Goal: Task Accomplishment & Management: Use online tool/utility

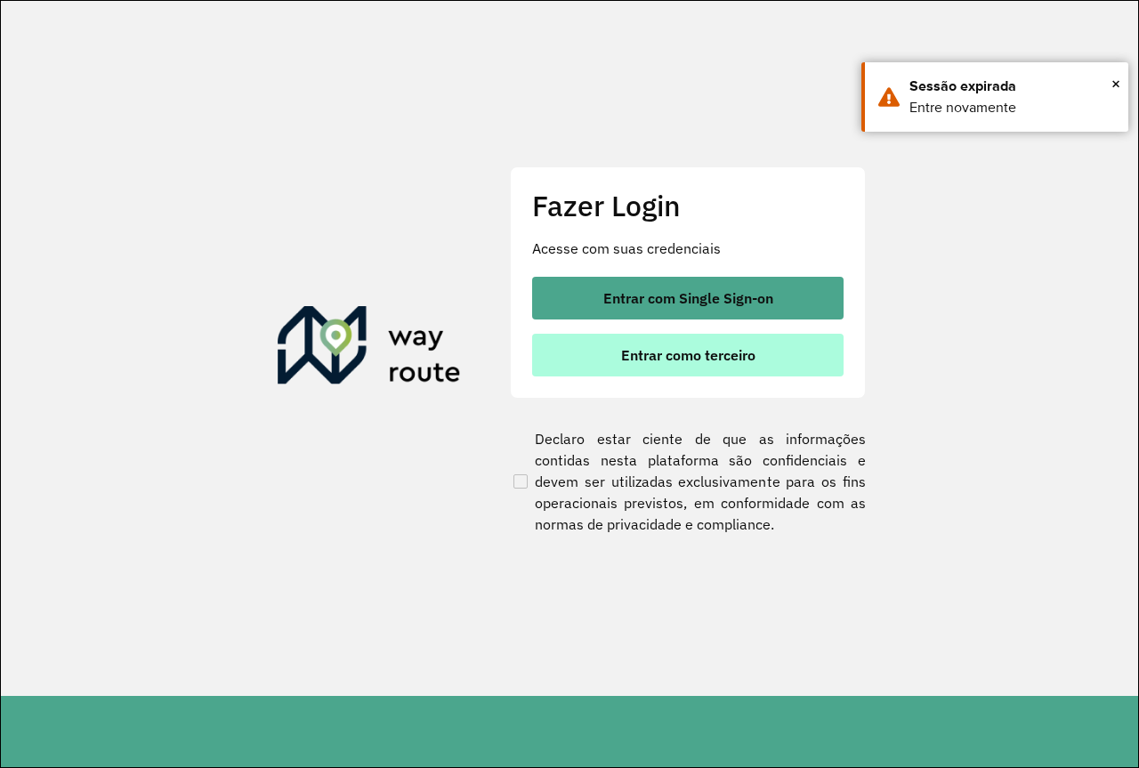
click at [726, 353] on span "Entrar como terceiro" at bounding box center [688, 355] width 134 height 14
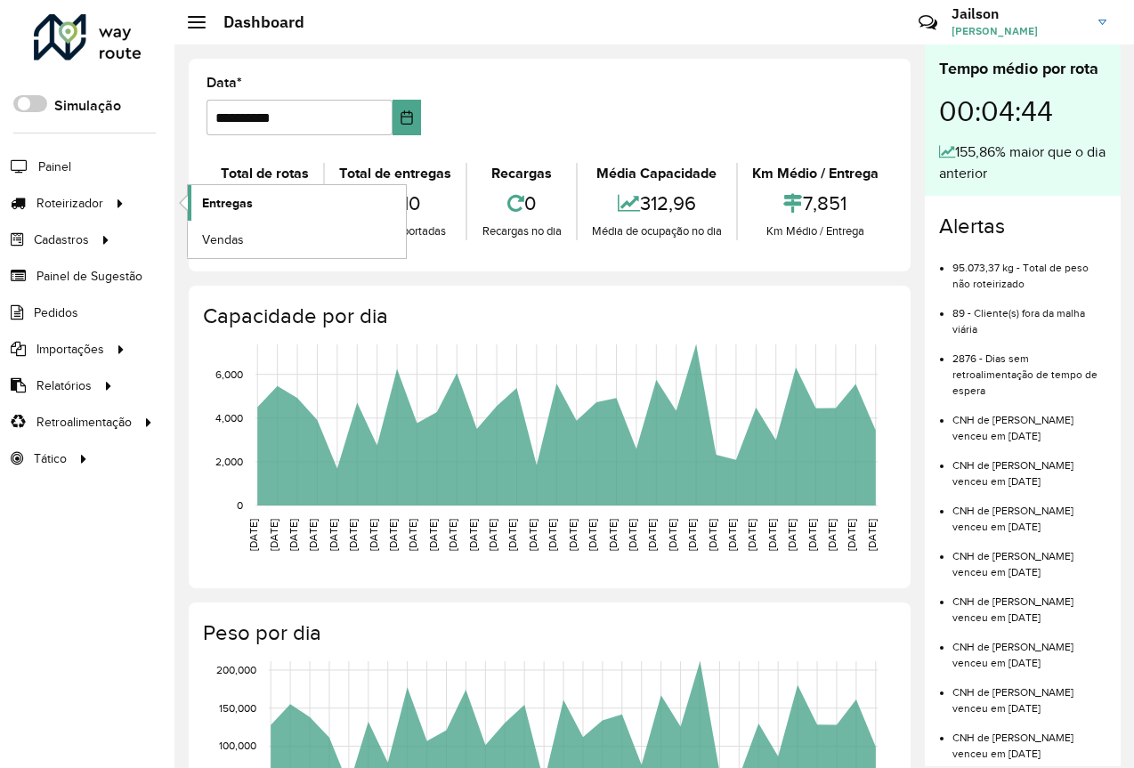
click at [254, 203] on link "Entregas" at bounding box center [297, 203] width 218 height 36
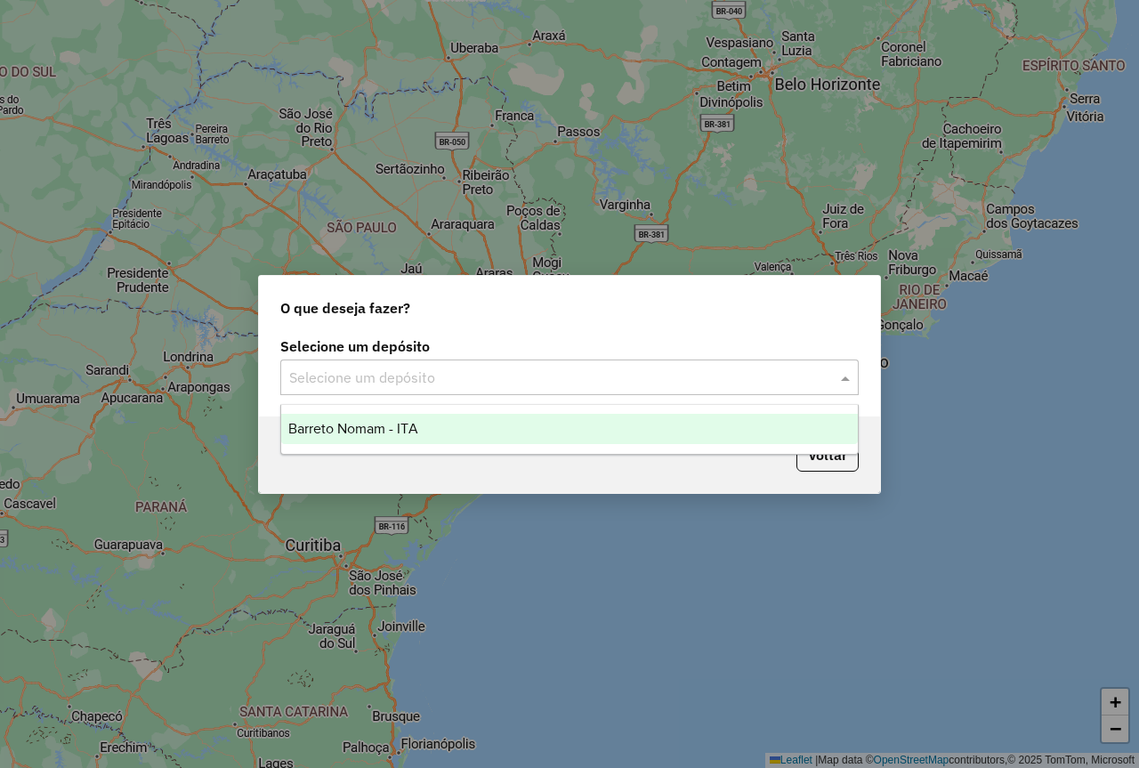
click at [405, 371] on input "text" at bounding box center [551, 377] width 525 height 21
click at [396, 434] on span "Barreto Nomam - ITA" at bounding box center [353, 428] width 130 height 15
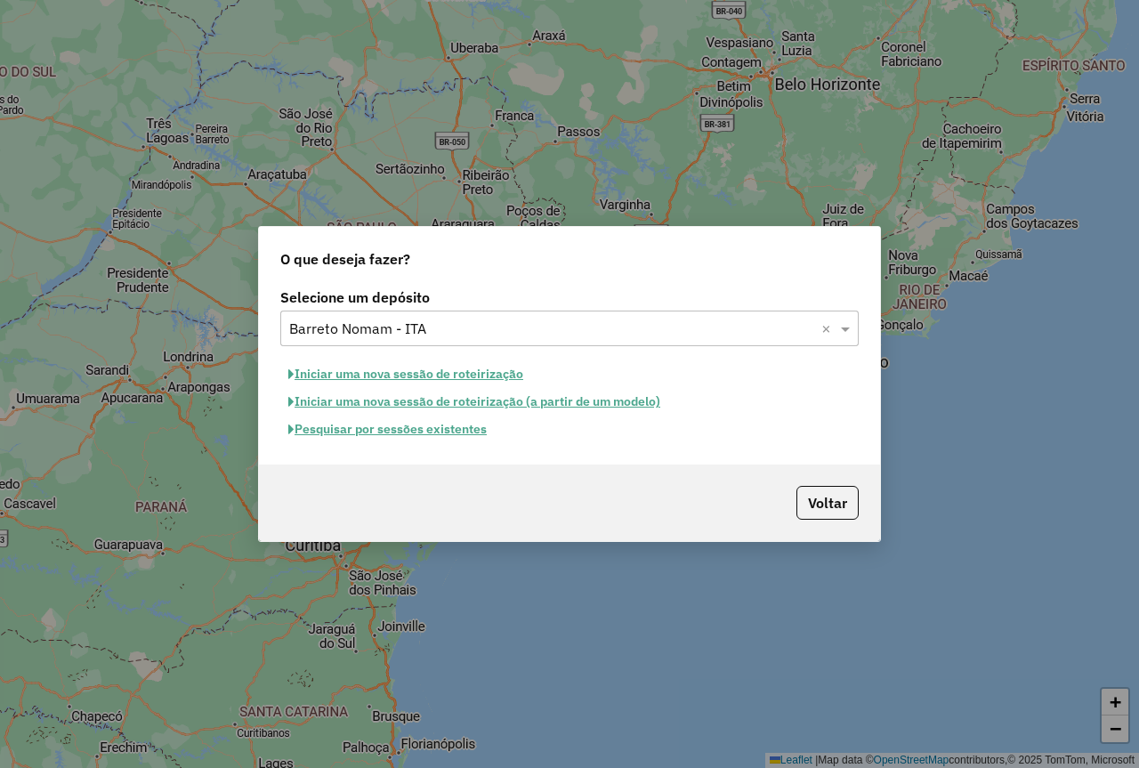
click at [395, 435] on button "Pesquisar por sessões existentes" at bounding box center [387, 430] width 214 height 28
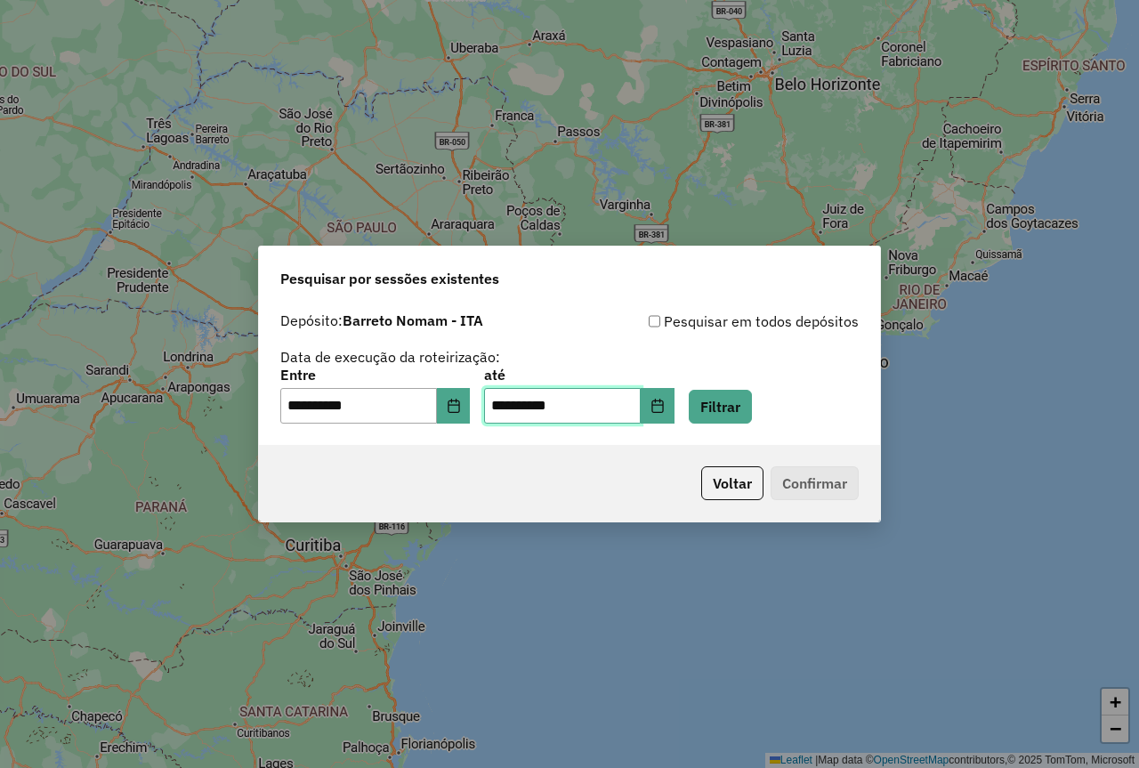
click at [633, 407] on input "**********" at bounding box center [562, 406] width 157 height 36
click at [663, 400] on icon "Choose Date" at bounding box center [657, 406] width 12 height 14
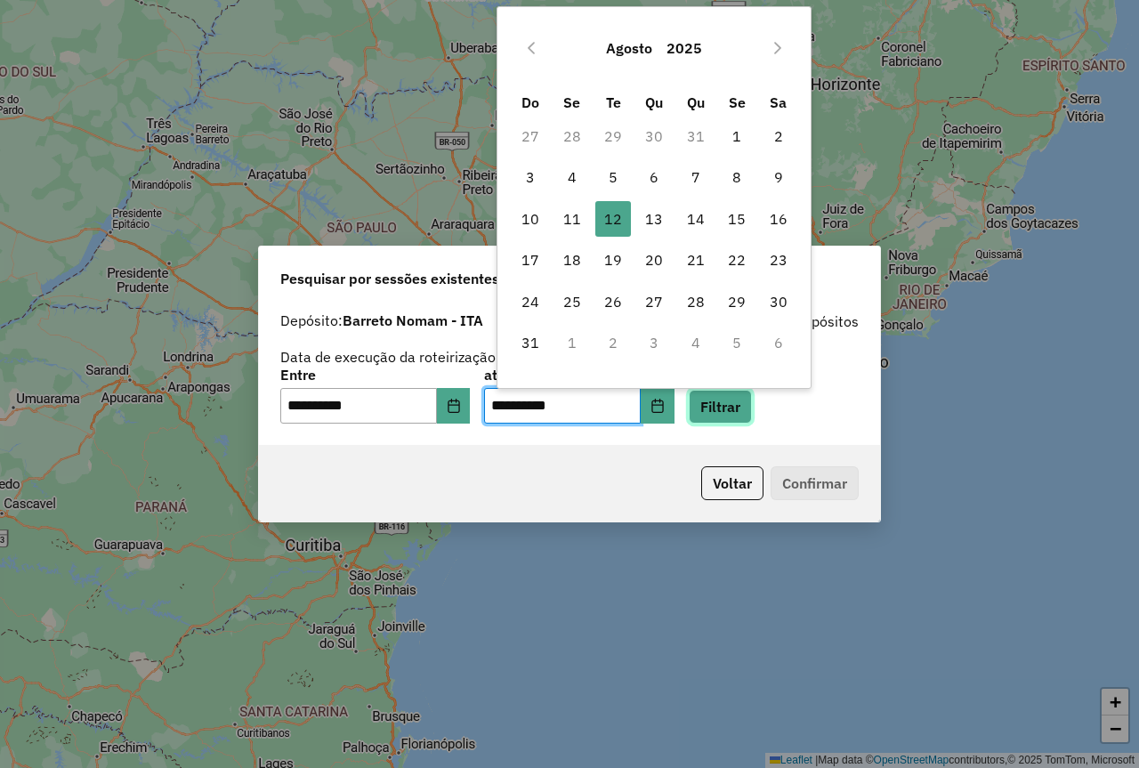
click at [740, 407] on button "Filtrar" at bounding box center [720, 407] width 63 height 34
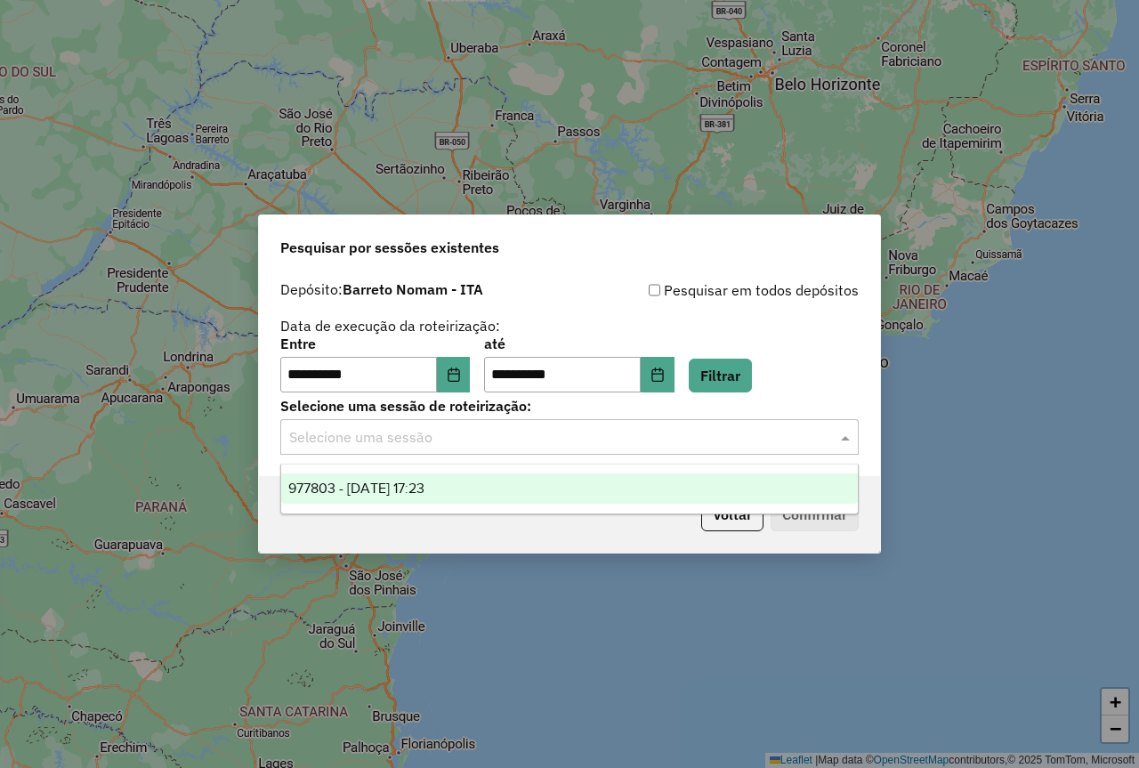
click at [650, 433] on input "text" at bounding box center [551, 437] width 525 height 21
click at [477, 485] on div "977803 - 12/08/2025 17:23" at bounding box center [569, 488] width 577 height 30
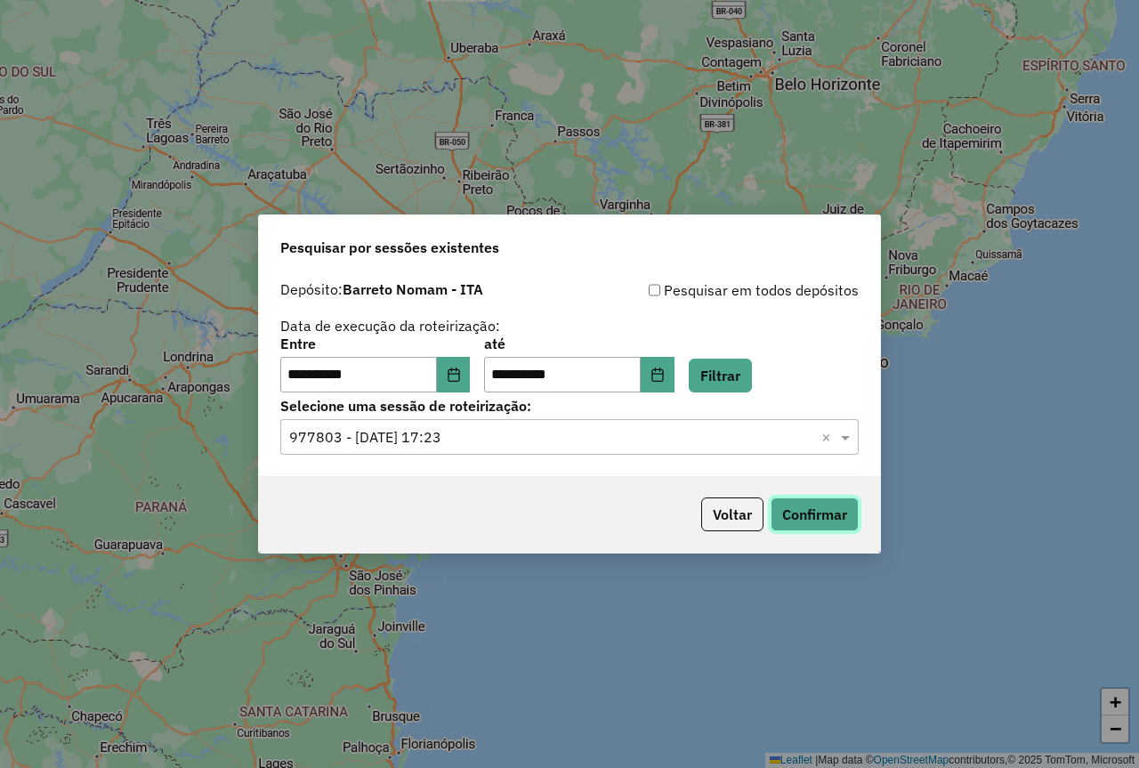
click at [832, 514] on button "Confirmar" at bounding box center [815, 514] width 88 height 34
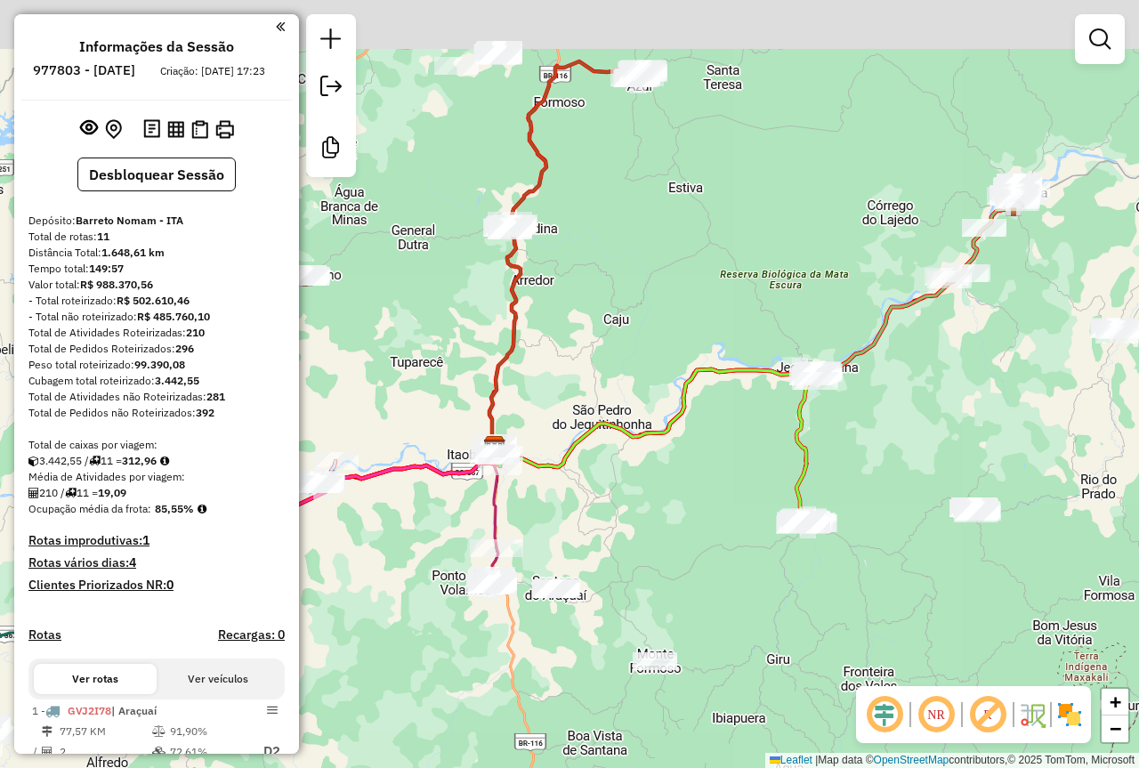
drag, startPoint x: 759, startPoint y: 405, endPoint x: 590, endPoint y: 496, distance: 192.3
click at [597, 504] on div "Janela de atendimento Grade de atendimento Capacidade Transportadoras Veículos …" at bounding box center [569, 384] width 1139 height 768
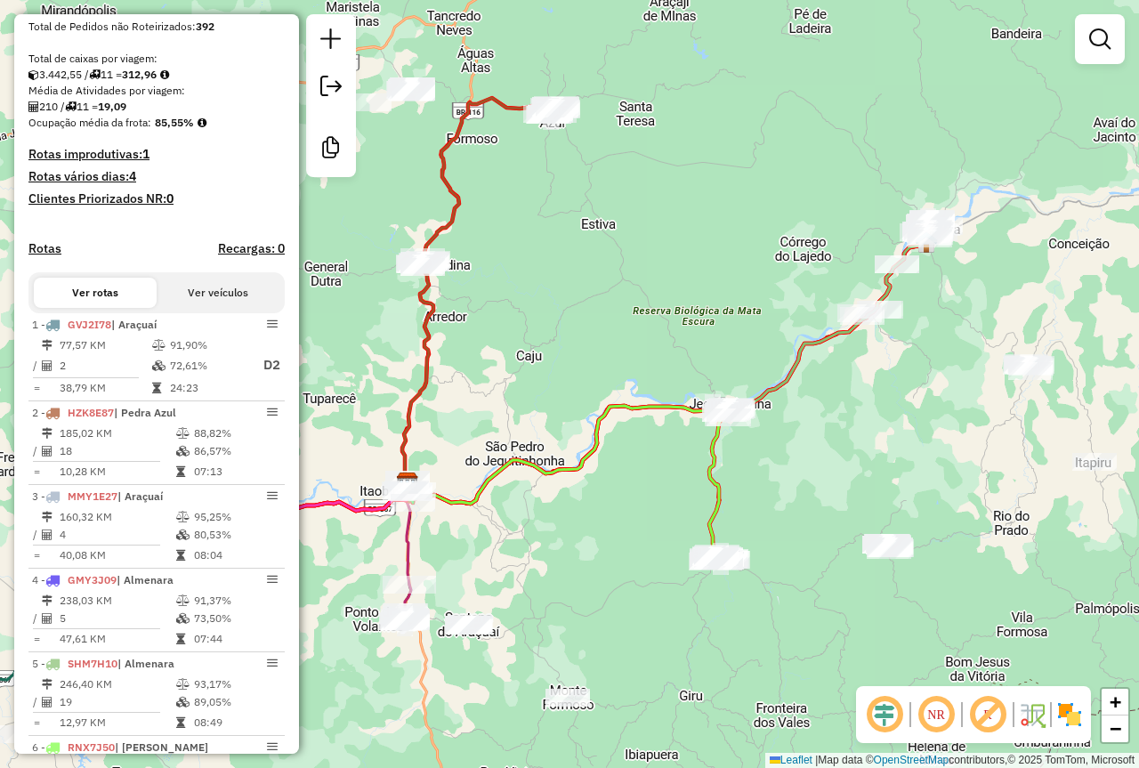
scroll to position [445, 0]
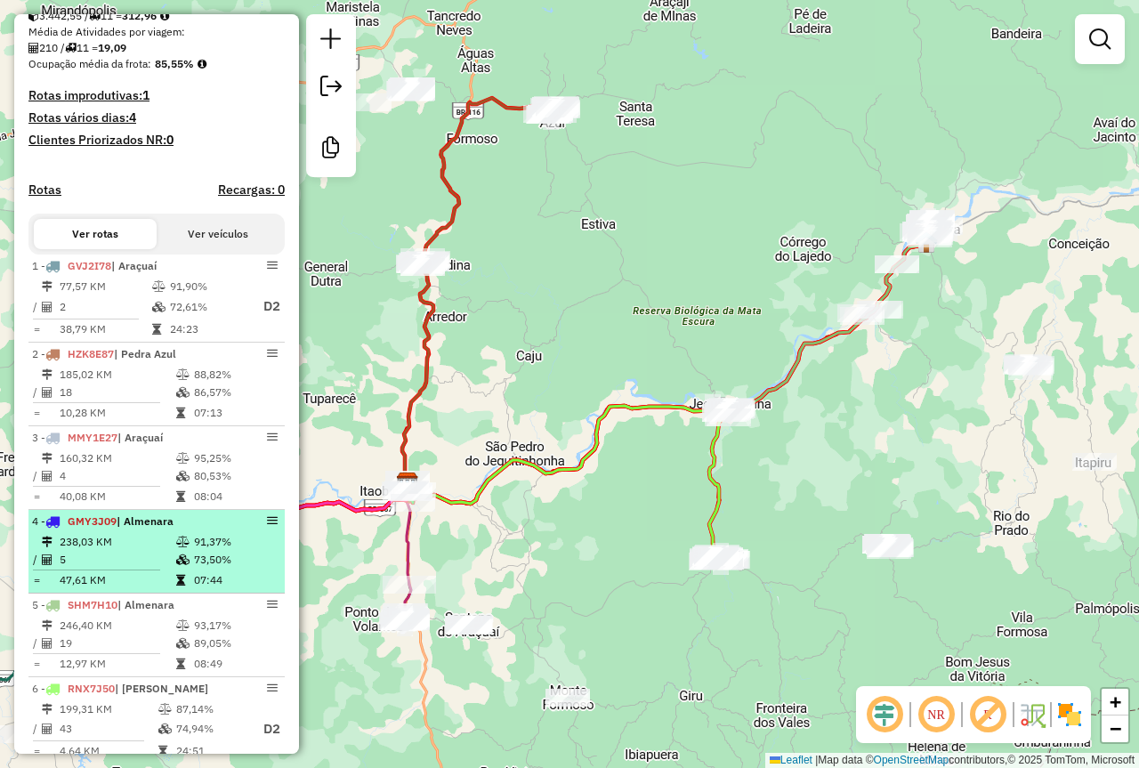
click at [221, 551] on td "91,37%" at bounding box center [235, 542] width 85 height 18
select select "**********"
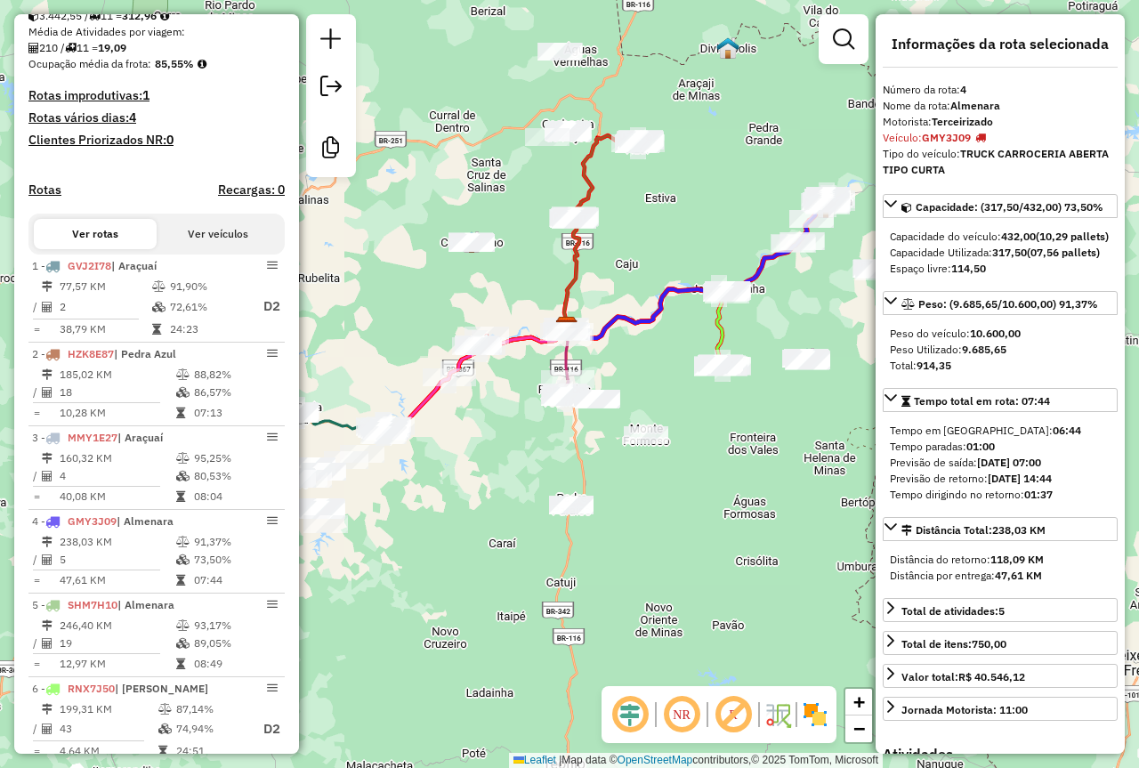
drag, startPoint x: 607, startPoint y: 471, endPoint x: 699, endPoint y: 481, distance: 93.1
click at [699, 481] on div "Janela de atendimento Grade de atendimento Capacidade Transportadoras Veículos …" at bounding box center [569, 384] width 1139 height 768
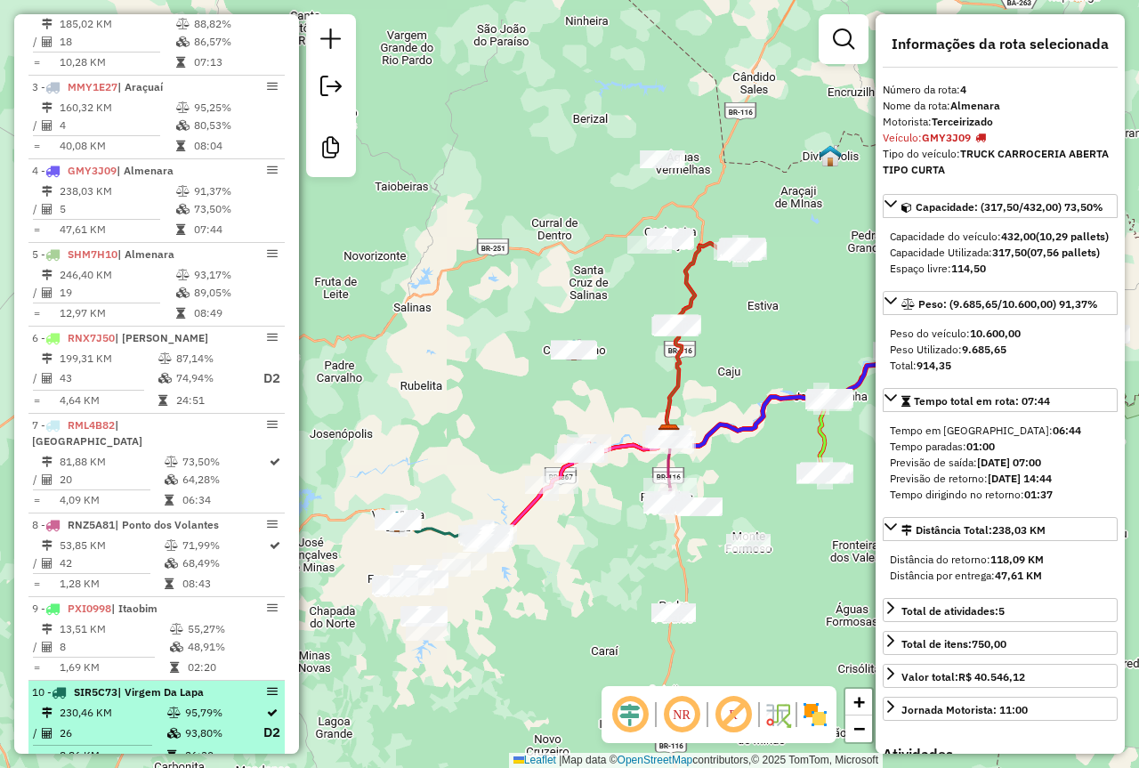
scroll to position [356, 0]
